Goal: Find specific page/section: Find specific page/section

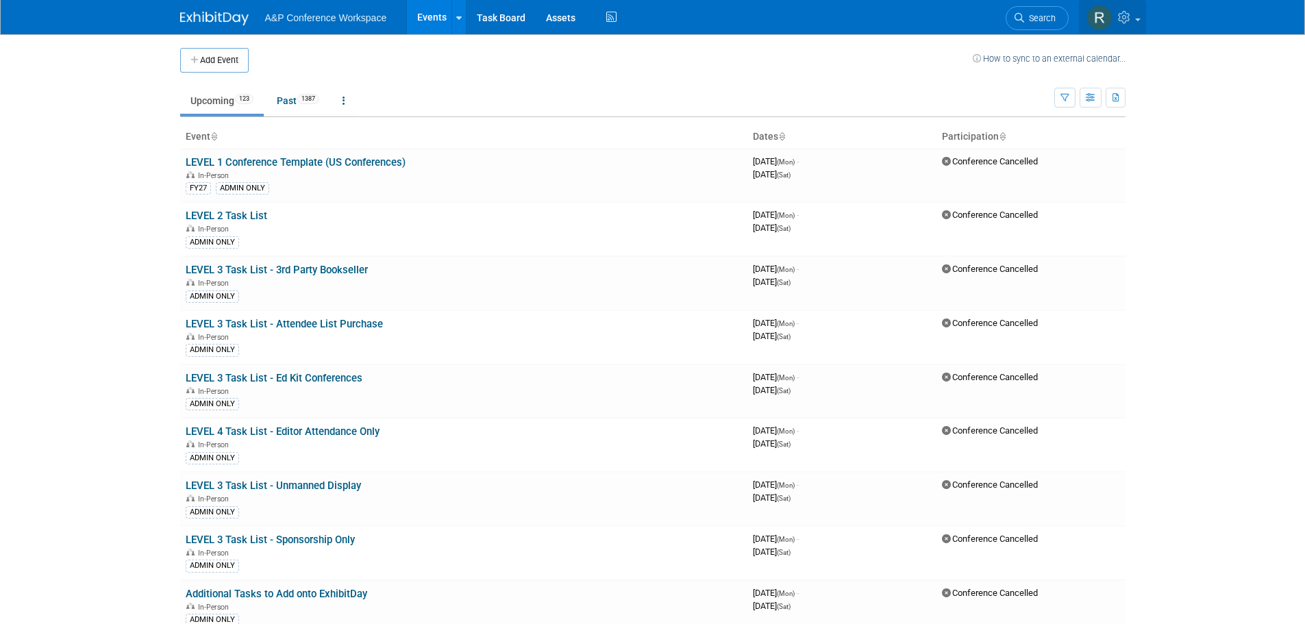
click at [1108, 18] on img at bounding box center [1100, 18] width 26 height 26
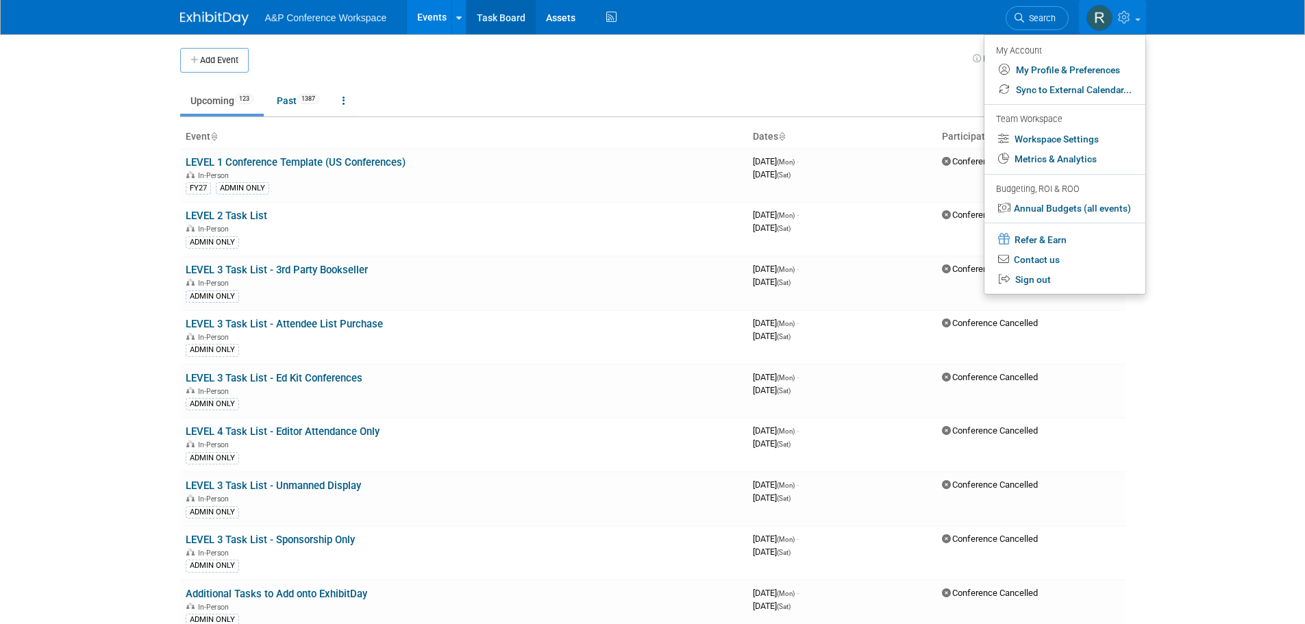
click at [523, 21] on link "Task Board" at bounding box center [501, 17] width 69 height 34
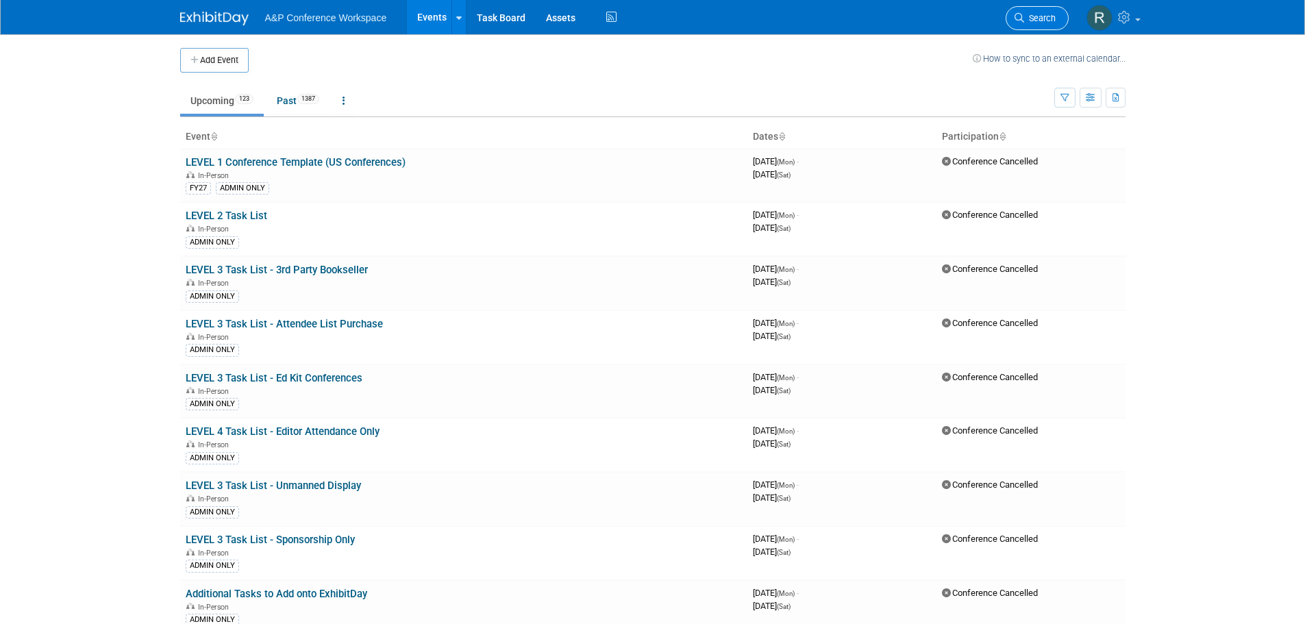
click at [1037, 27] on link "Search" at bounding box center [1037, 18] width 63 height 24
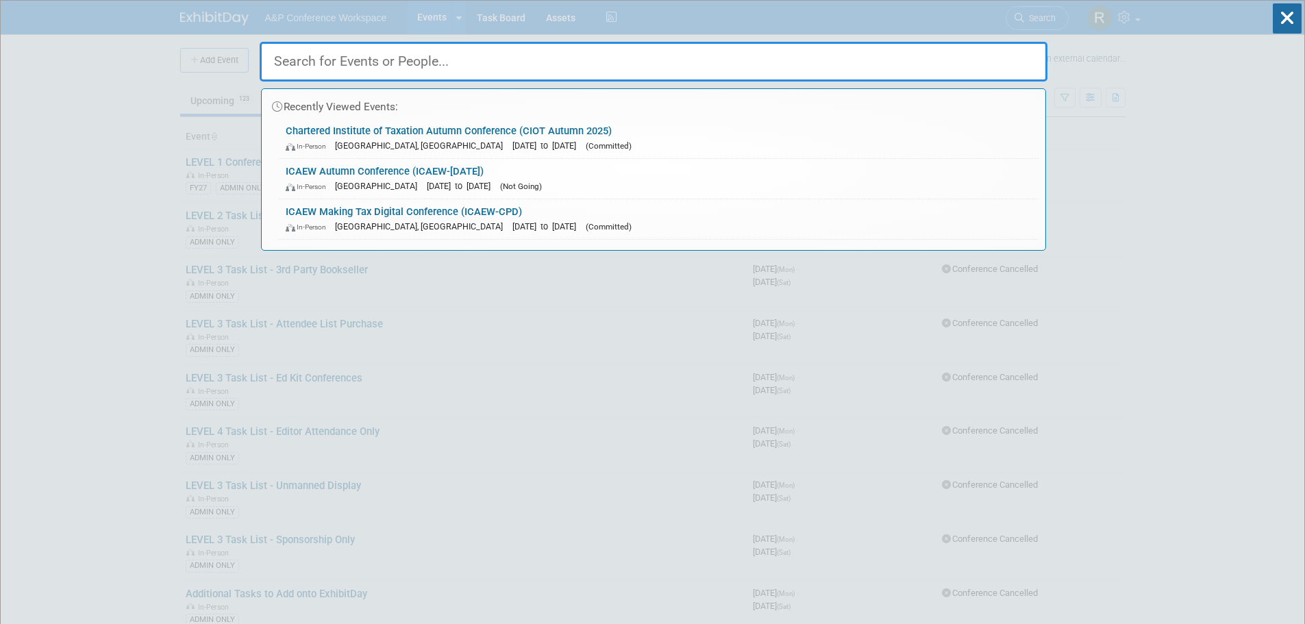
click at [383, 61] on input "text" at bounding box center [654, 62] width 788 height 40
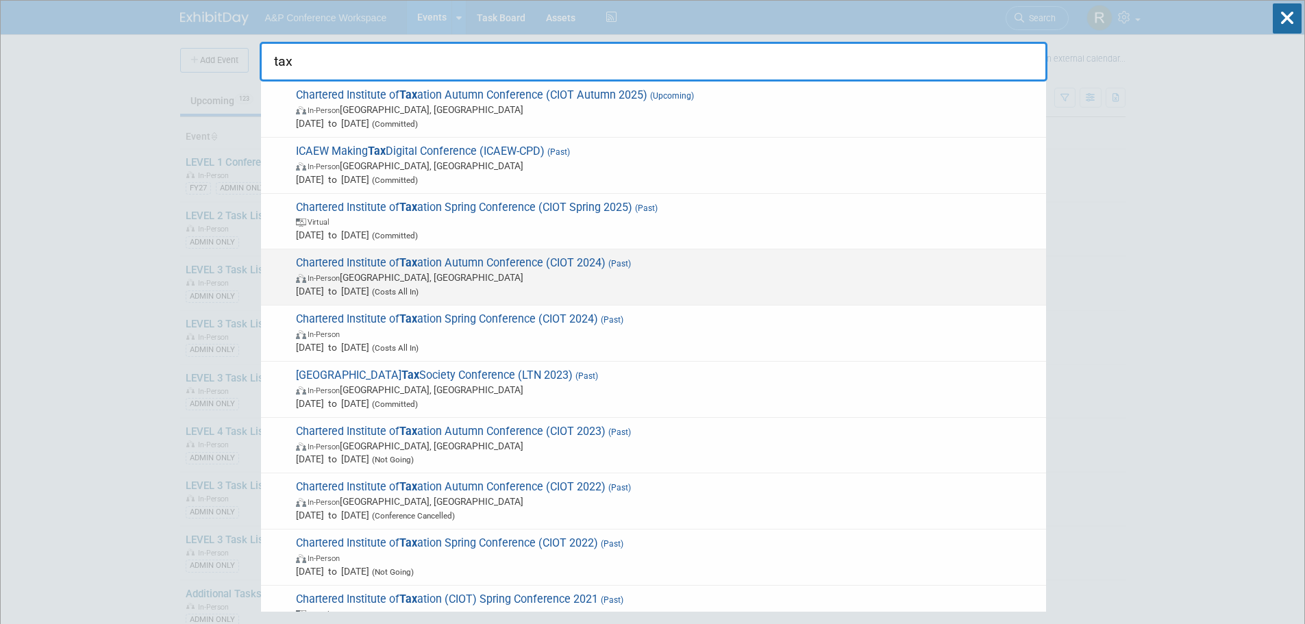
type input "tax"
click at [660, 275] on span "In-Person Cambridge, United Kingdom" at bounding box center [667, 278] width 743 height 14
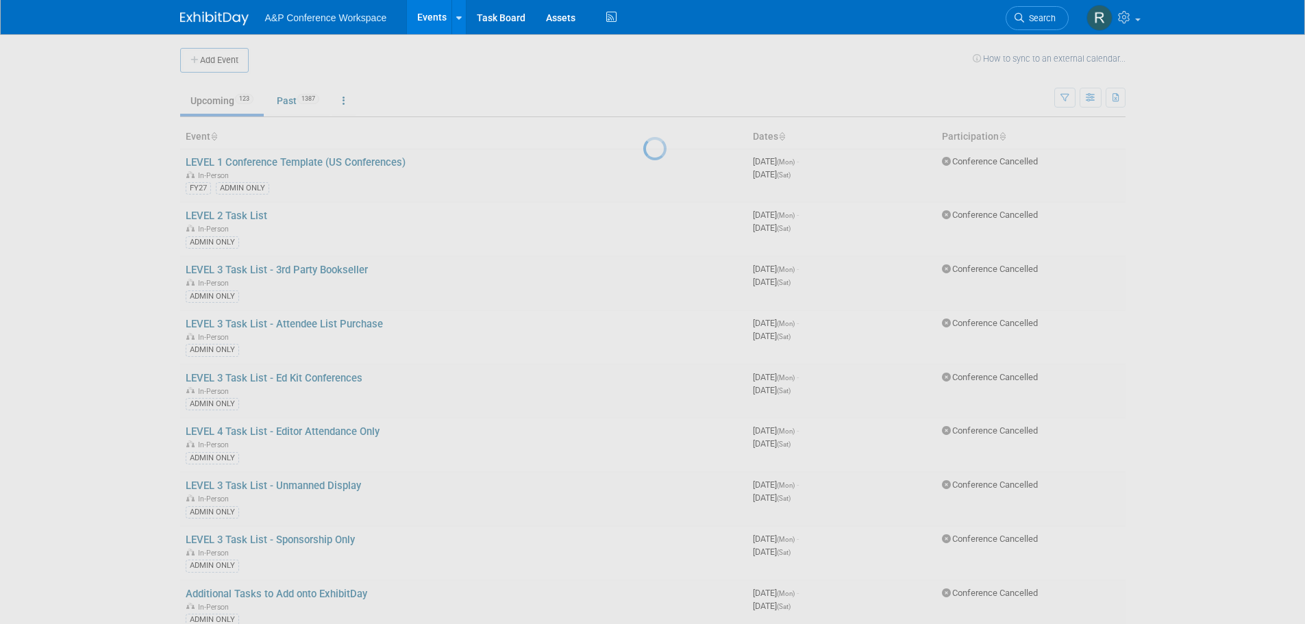
click at [660, 275] on div at bounding box center [652, 312] width 19 height 624
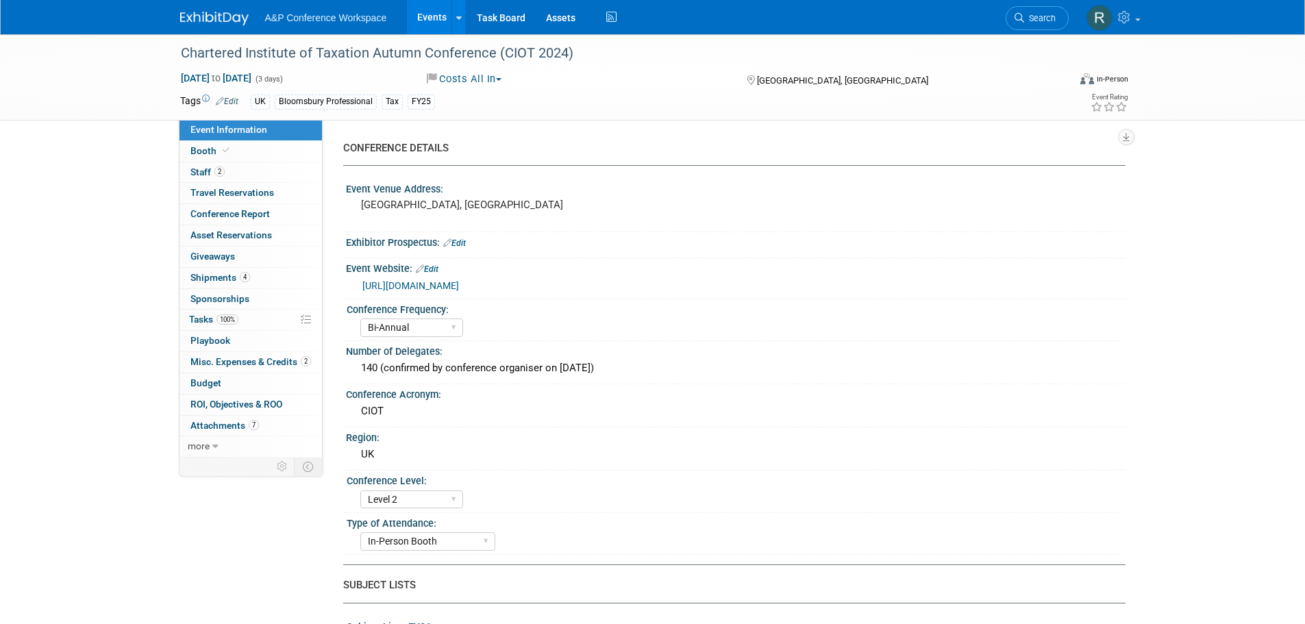
select select "Bi-Annual"
select select "Level 2"
select select "In-Person Booth"
select select "Matt Hambridge"
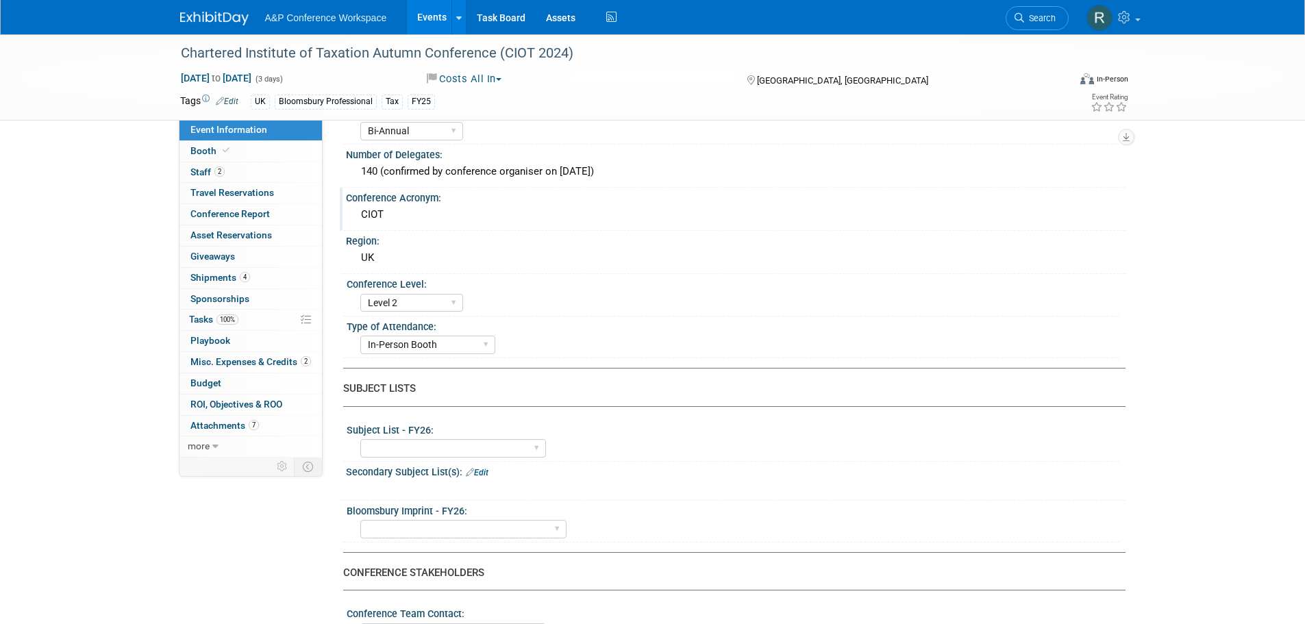
scroll to position [206, 0]
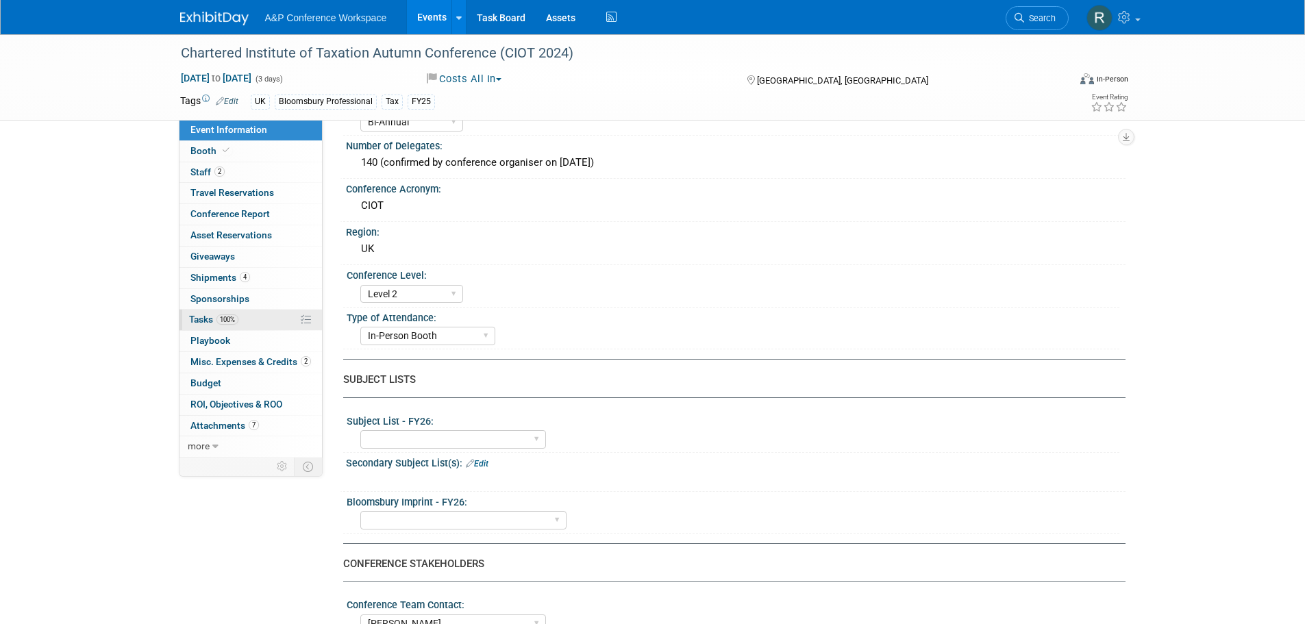
click at [257, 322] on link "100% Tasks 100%" at bounding box center [250, 320] width 142 height 21
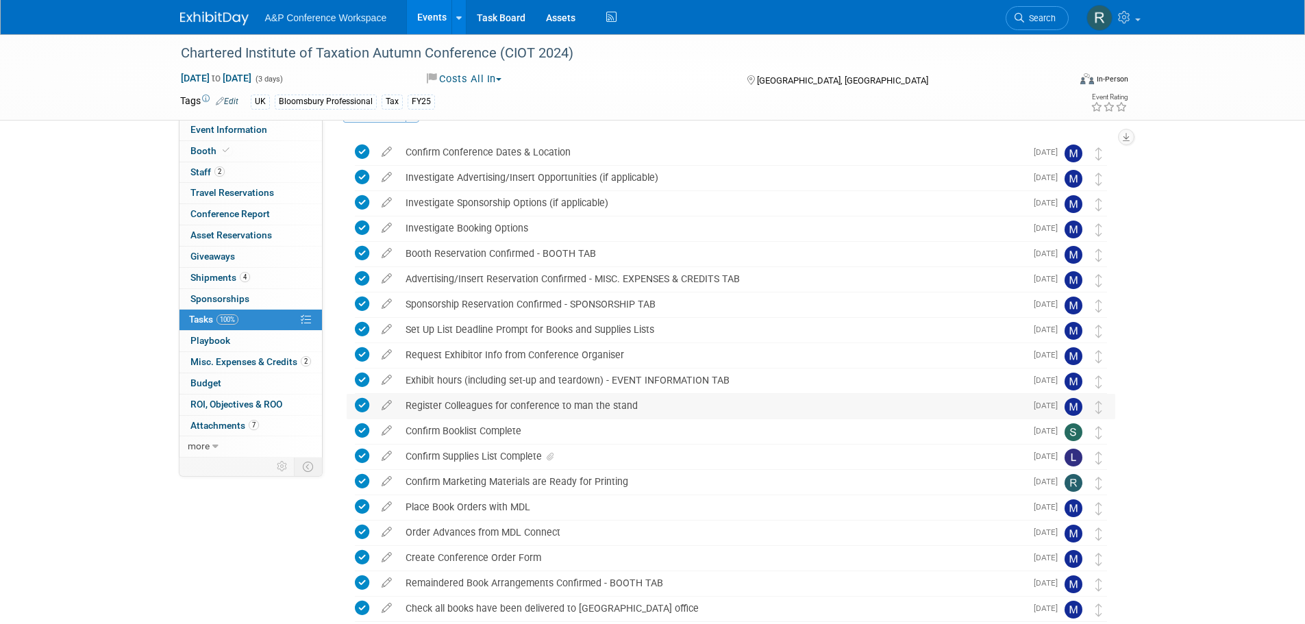
scroll to position [69, 0]
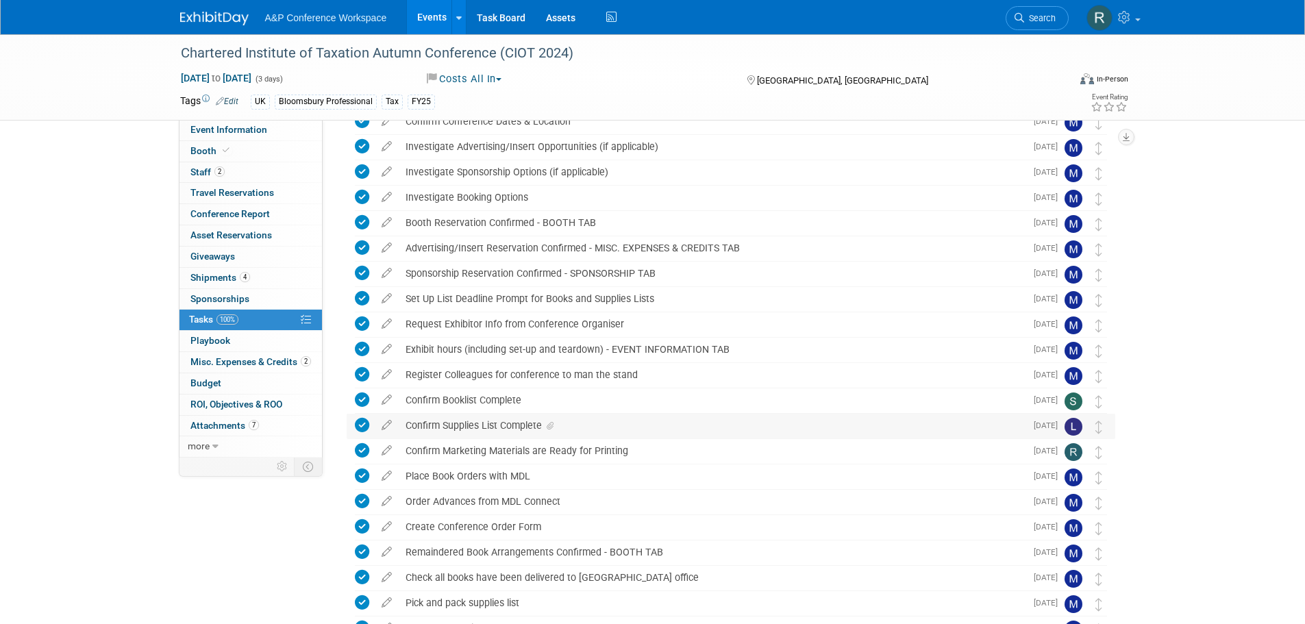
click at [551, 425] on icon at bounding box center [550, 426] width 7 height 8
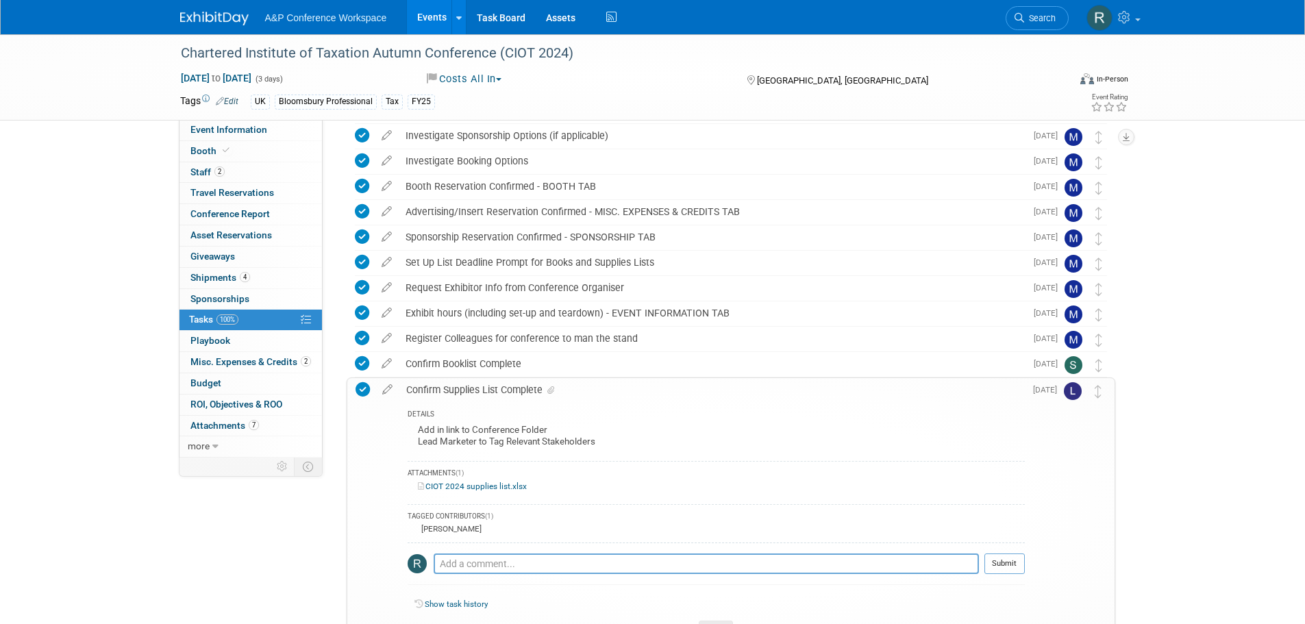
scroll to position [137, 0]
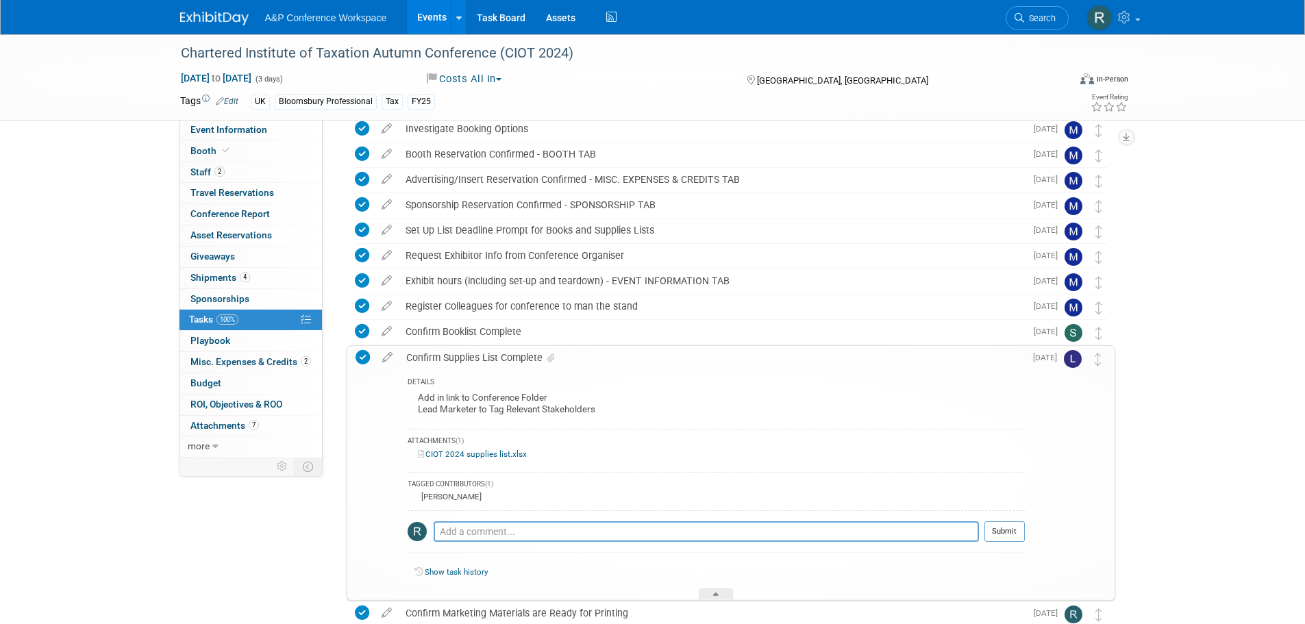
click at [505, 455] on link "CIOT 2024 supplies list.xlsx" at bounding box center [472, 454] width 109 height 10
